Goal: Book appointment/travel/reservation

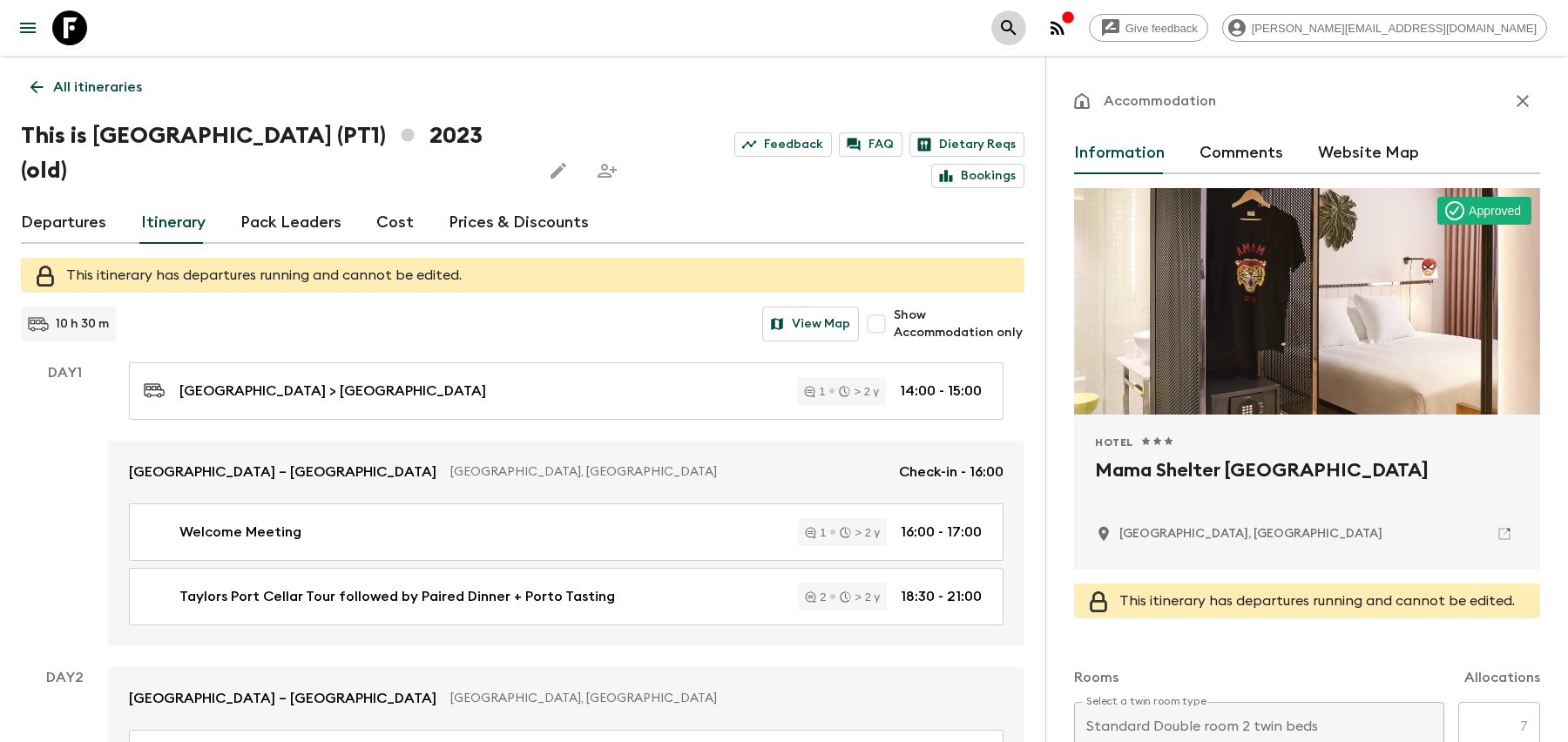
click at [1019, 20] on icon "search adventures" at bounding box center [1008, 28] width 21 height 21
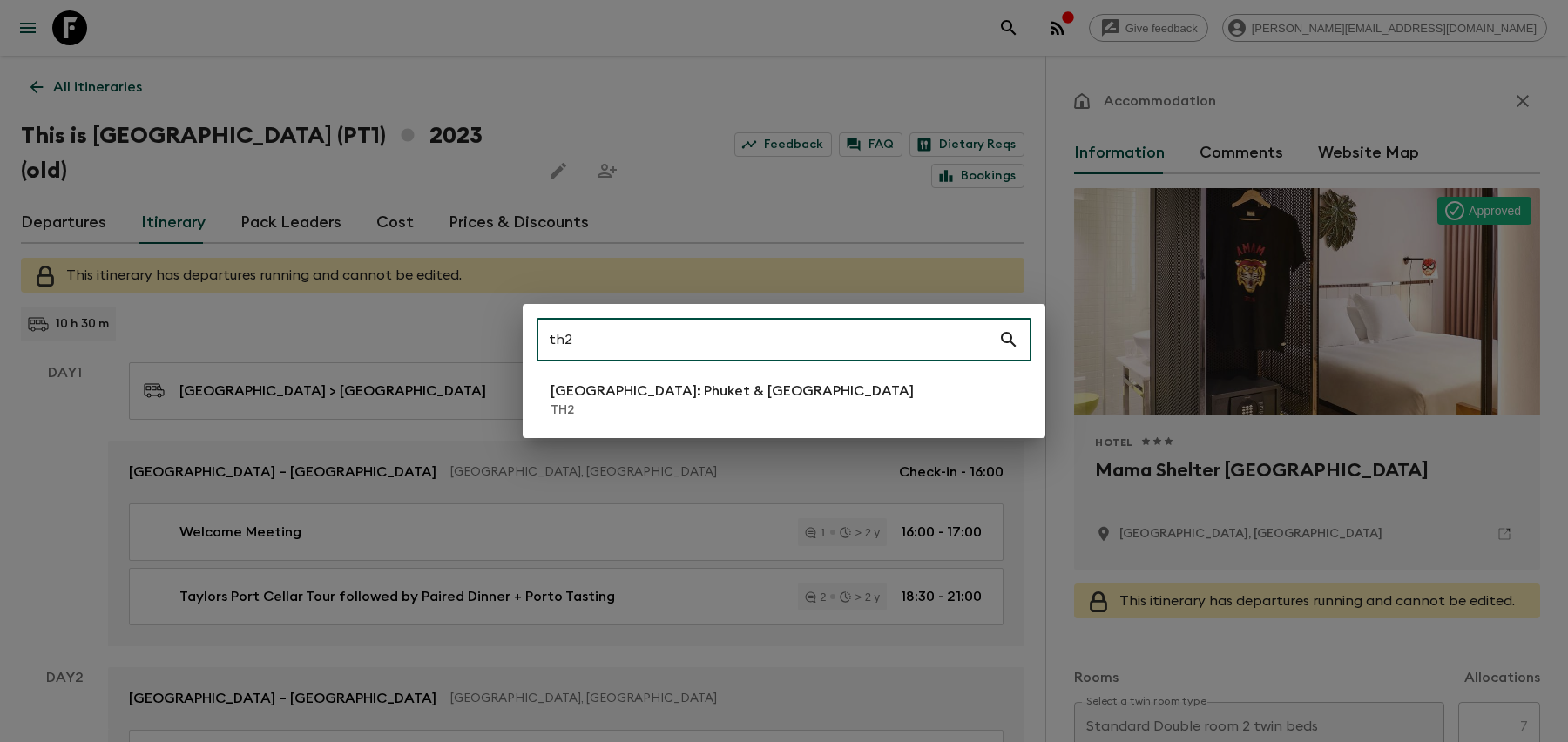
type input "th2"
click at [571, 403] on p "TH2" at bounding box center [732, 410] width 364 height 18
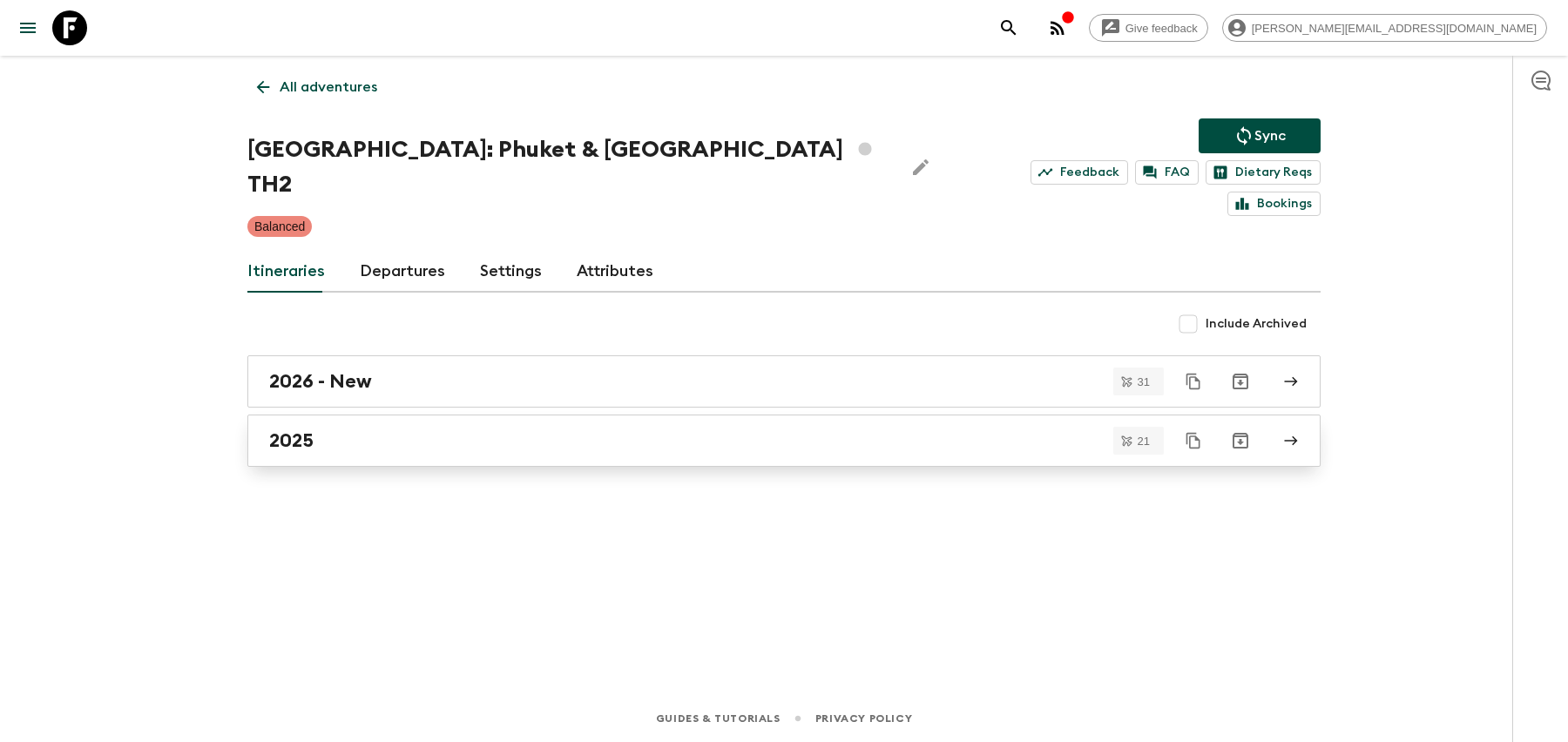
click at [471, 429] on div "2025" at bounding box center [768, 440] width 997 height 22
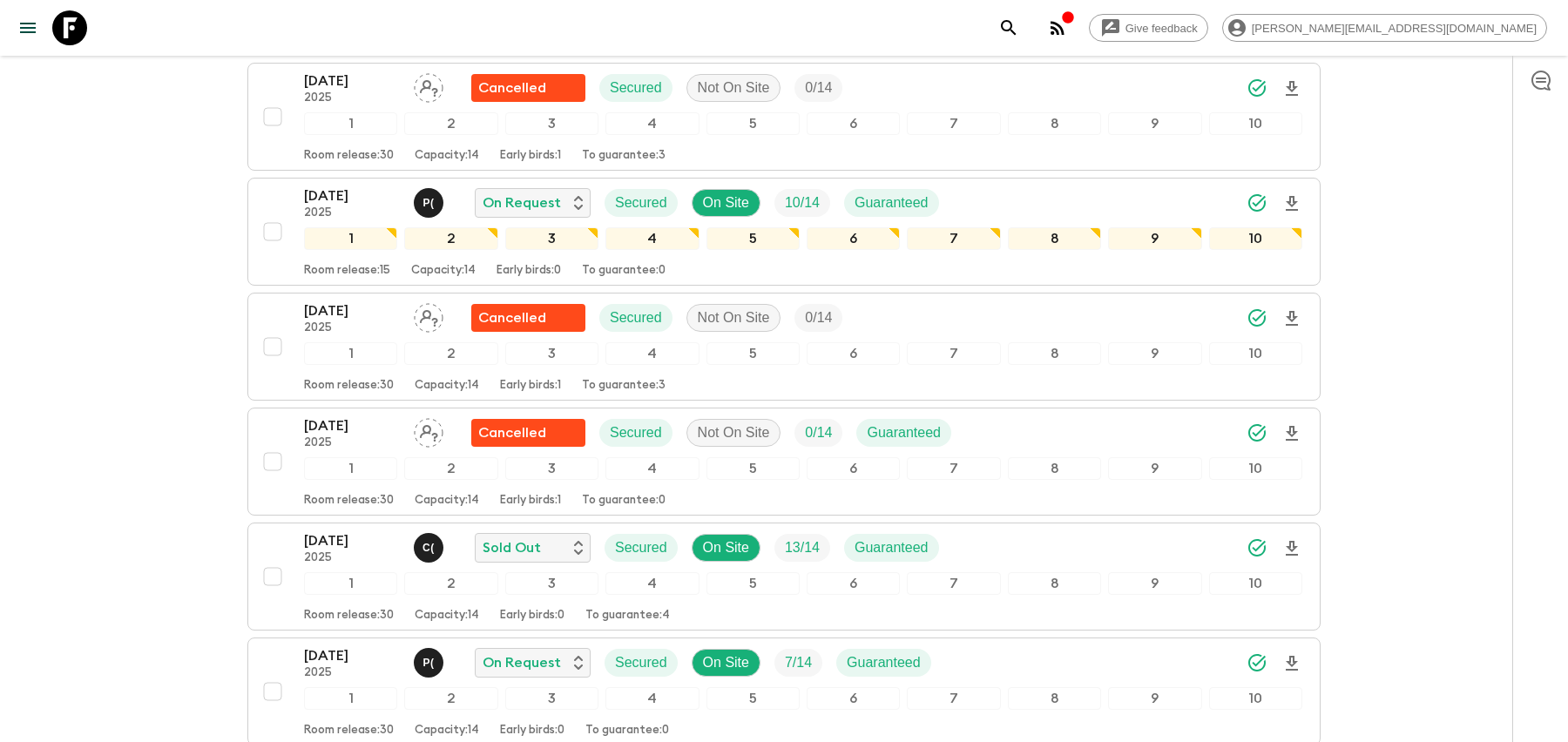
scroll to position [469, 0]
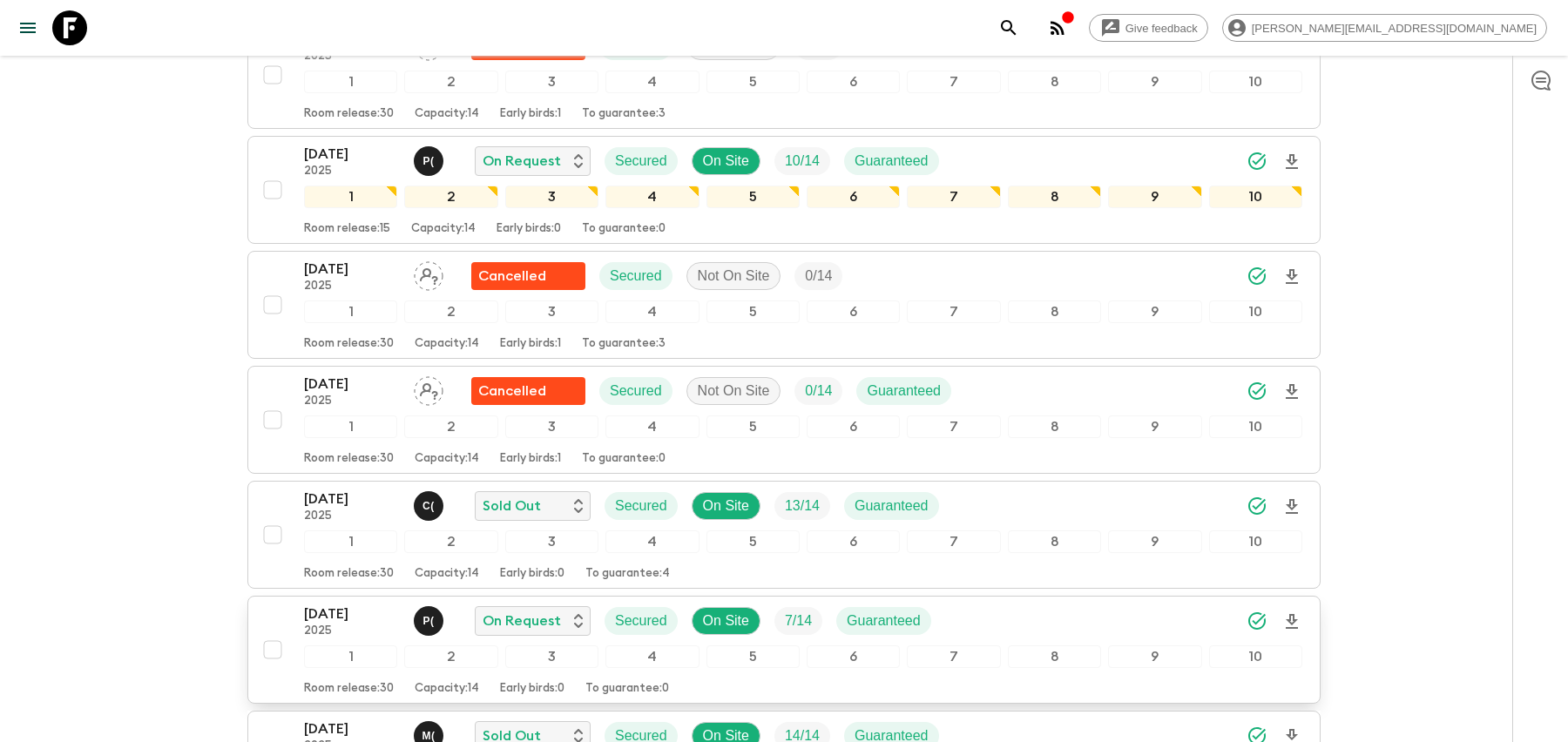
click at [360, 604] on p "[DATE]" at bounding box center [352, 614] width 96 height 21
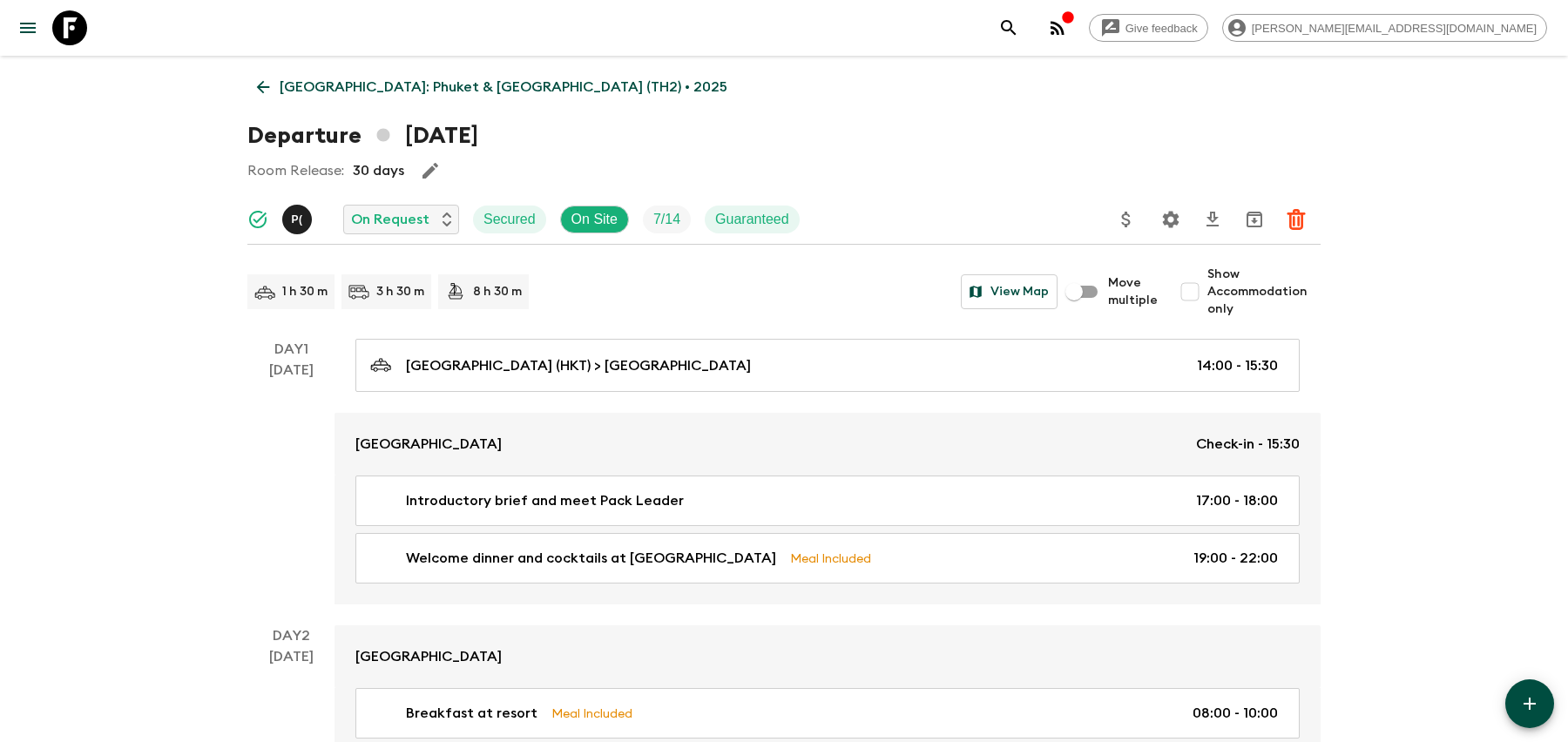
click at [290, 219] on div "P (" at bounding box center [297, 219] width 30 height 30
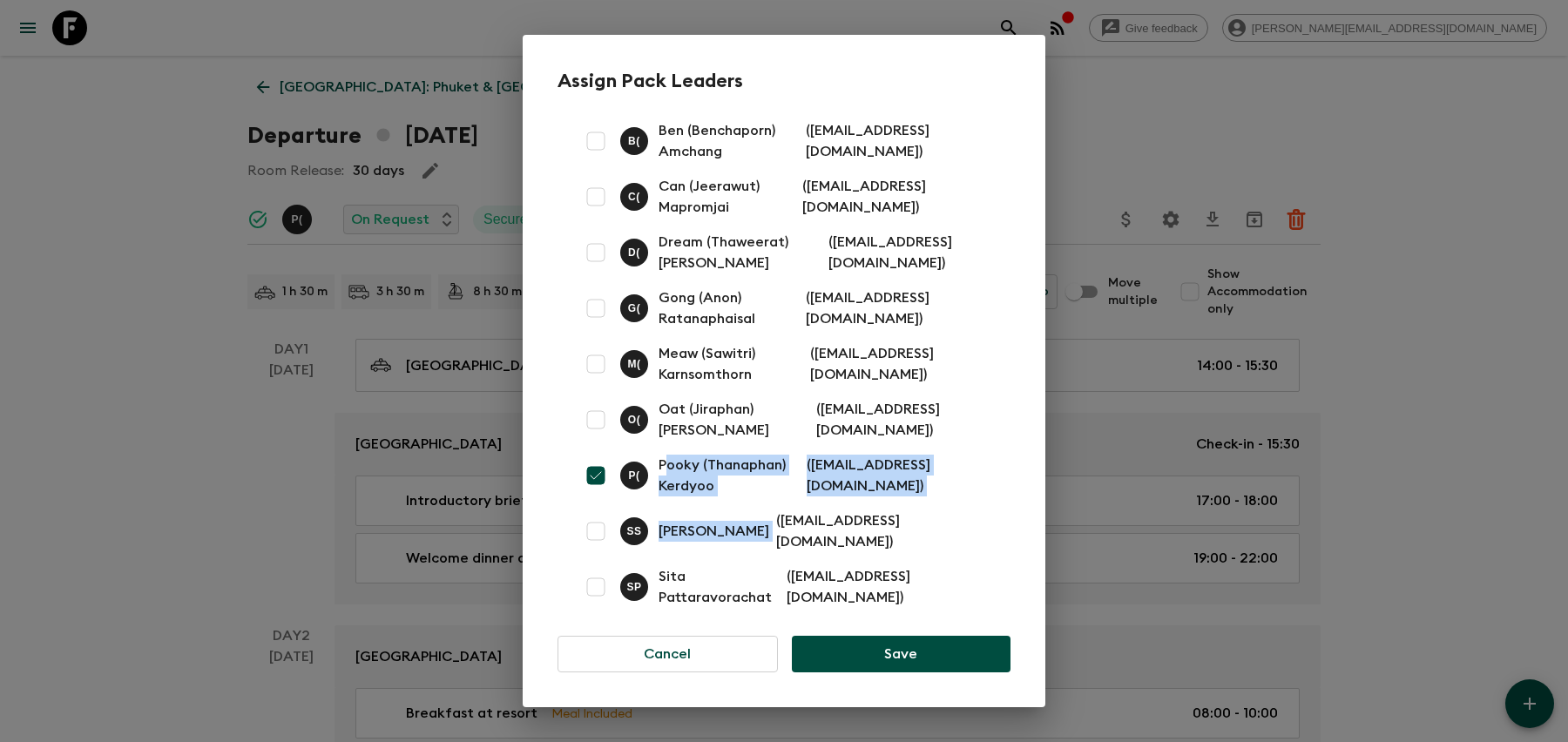
drag, startPoint x: 666, startPoint y: 473, endPoint x: 922, endPoint y: 518, distance: 259.9
click at [922, 518] on div "B ( Ben (Benchaporn) Amchang ( [EMAIL_ADDRESS][DOMAIN_NAME] ) C ( Can (Jeerawut…" at bounding box center [784, 364] width 453 height 502
click at [922, 518] on div "S S [PERSON_NAME] ( [EMAIL_ADDRESS][DOMAIN_NAME] )" at bounding box center [784, 531] width 453 height 56
drag, startPoint x: 999, startPoint y: 483, endPoint x: 658, endPoint y: 467, distance: 341.4
click at [658, 467] on div "P ( Pooky (Thanaphan) Kerdyoo ( [EMAIL_ADDRESS][DOMAIN_NAME] )" at bounding box center [784, 476] width 453 height 56
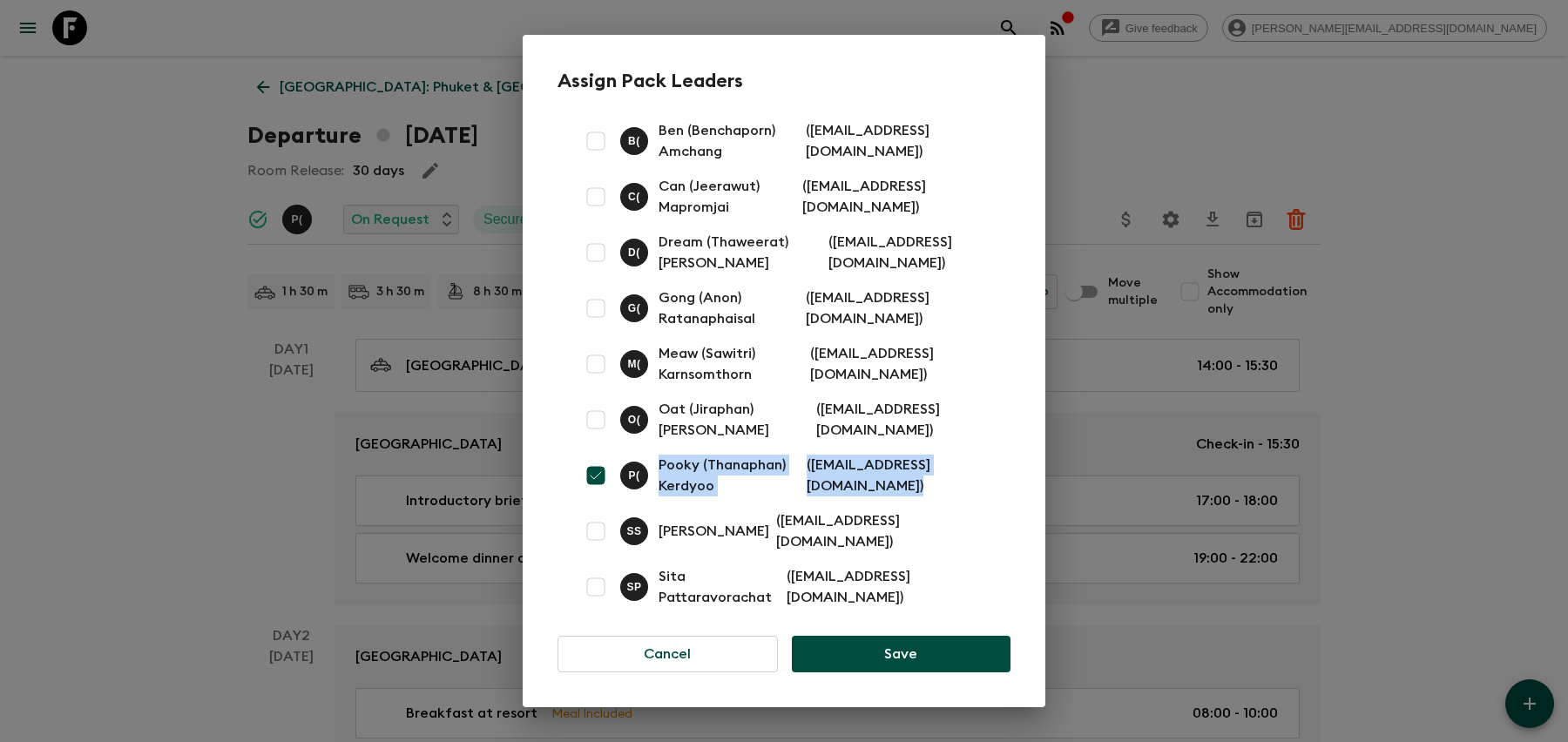
copy div "Pooky (Thanaphan) Kerdyoo ( [EMAIL_ADDRESS][DOMAIN_NAME] )"
